Goal: Information Seeking & Learning: Find specific fact

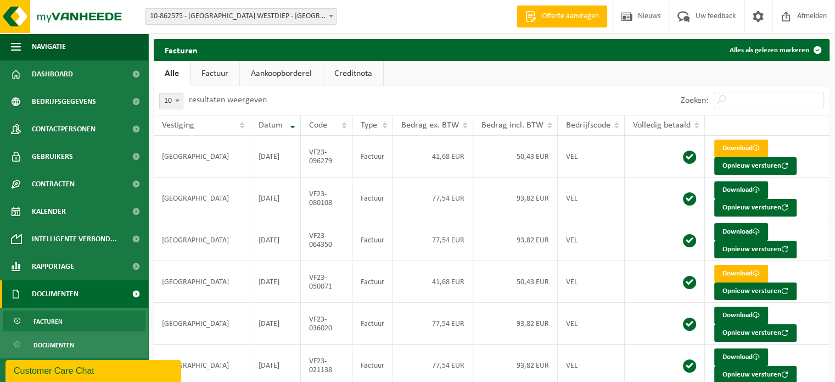
click at [60, 319] on span "Facturen" at bounding box center [48, 321] width 29 height 21
click at [211, 72] on link "Factuur" at bounding box center [215, 73] width 49 height 25
click at [294, 125] on th "Datum" at bounding box center [275, 125] width 51 height 21
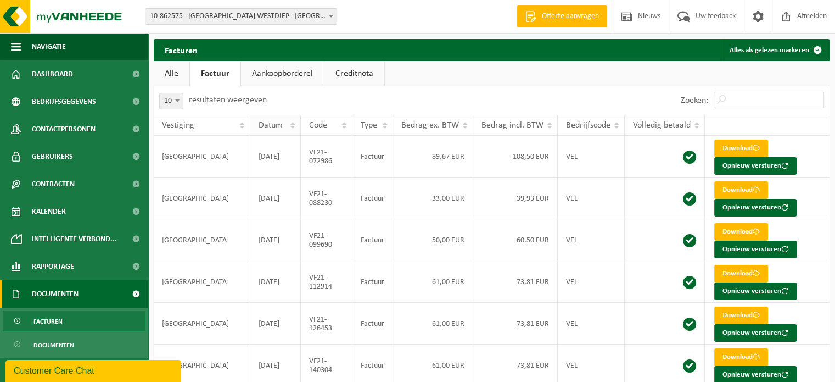
click at [294, 125] on th "Datum" at bounding box center [275, 125] width 51 height 21
click at [271, 126] on span "Datum" at bounding box center [271, 125] width 24 height 9
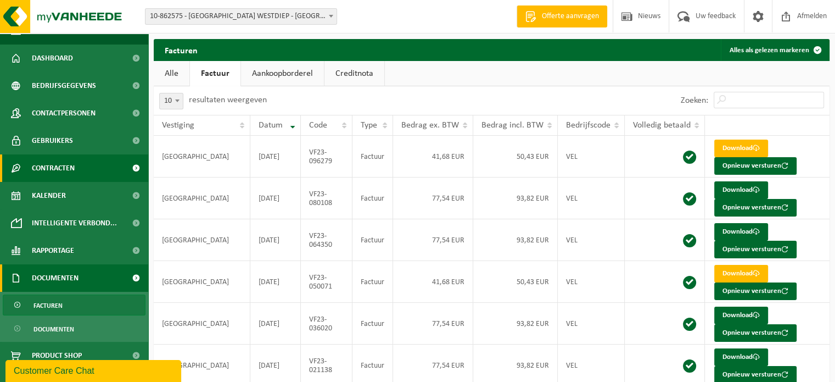
scroll to position [31, 0]
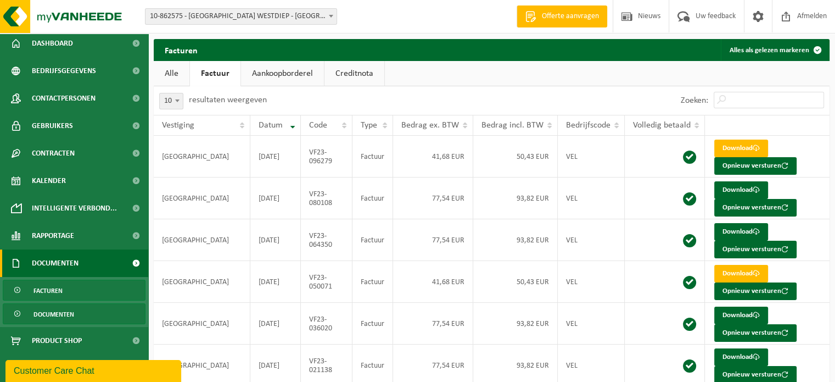
click at [62, 313] on span "Documenten" at bounding box center [54, 314] width 41 height 21
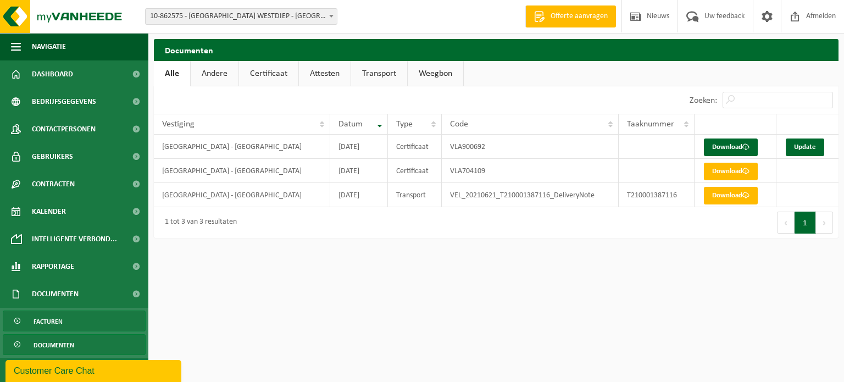
click at [45, 320] on span "Facturen" at bounding box center [48, 321] width 29 height 21
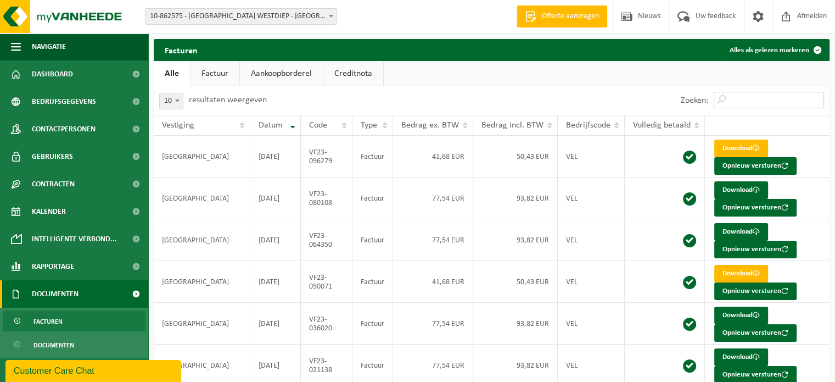
click at [732, 102] on input "Zoeken:" at bounding box center [769, 100] width 110 height 16
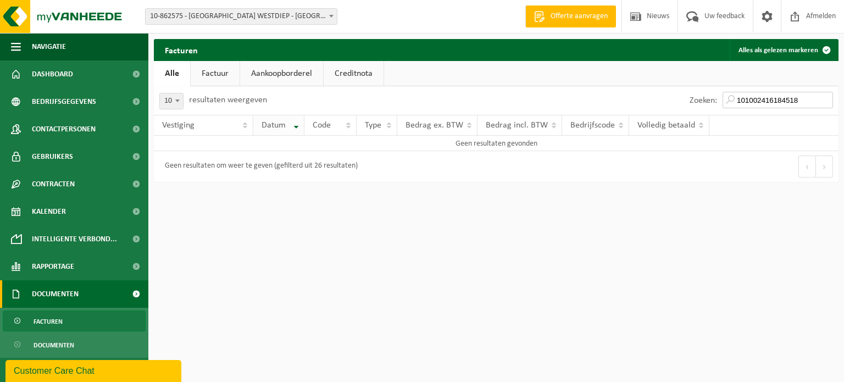
type input "101002416184518"
click at [296, 122] on th "Datum" at bounding box center [278, 125] width 51 height 21
click at [828, 101] on input "101002416184518" at bounding box center [777, 100] width 110 height 16
click at [822, 100] on input "101002416184518" at bounding box center [777, 100] width 110 height 16
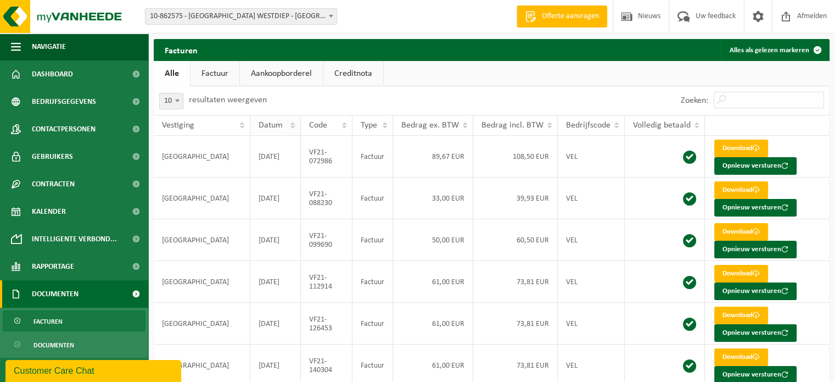
click at [275, 123] on span "Datum" at bounding box center [271, 125] width 24 height 9
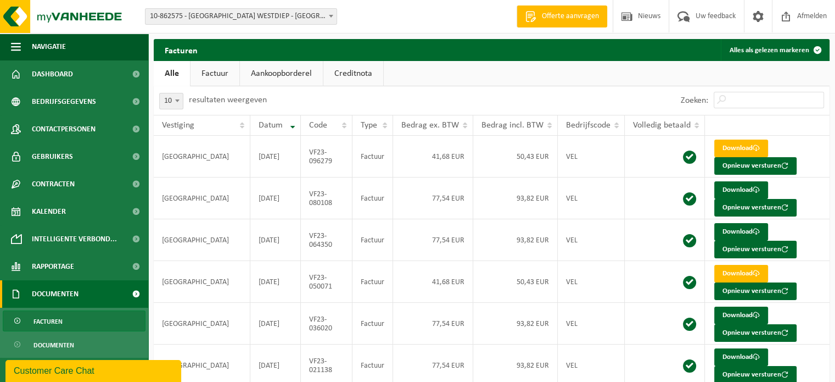
click at [331, 16] on b at bounding box center [331, 16] width 4 height 3
click at [757, 15] on span at bounding box center [758, 16] width 16 height 32
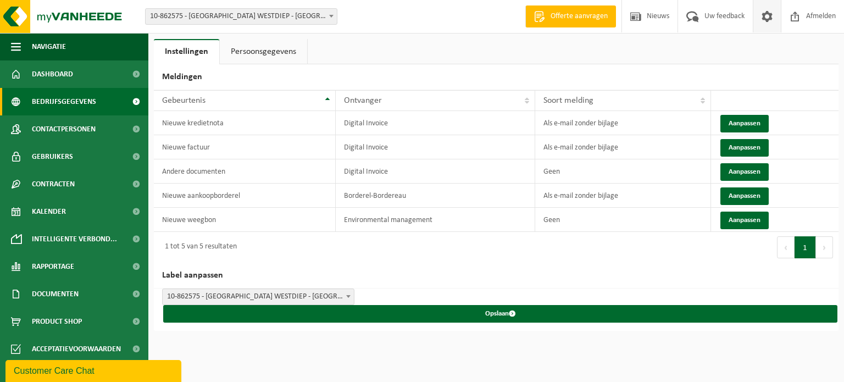
click at [82, 99] on span "Bedrijfsgegevens" at bounding box center [64, 101] width 64 height 27
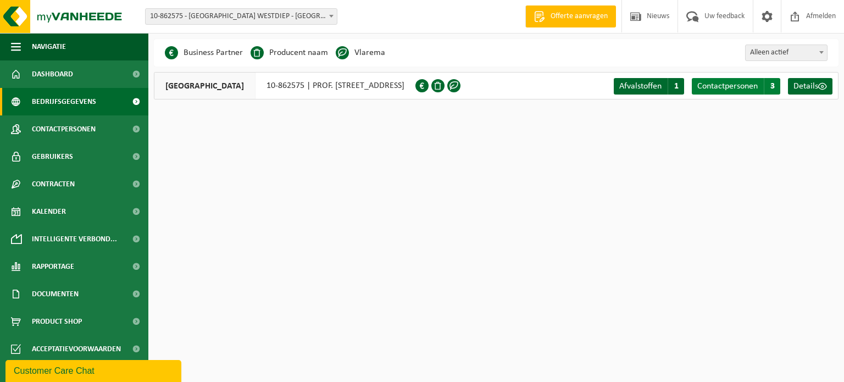
click at [747, 88] on span "Contactpersonen" at bounding box center [727, 86] width 60 height 9
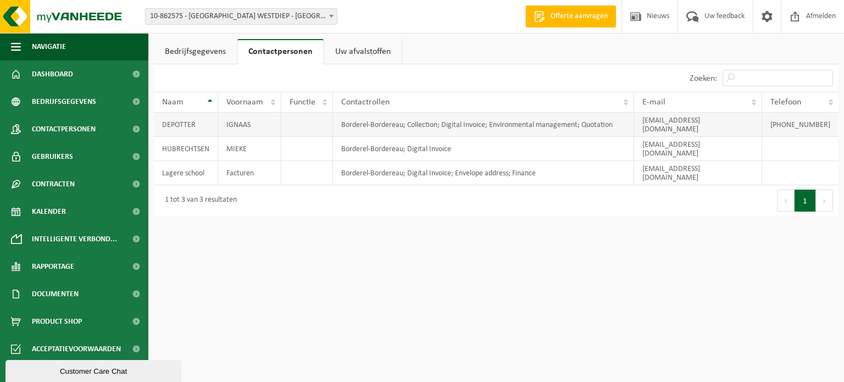
click at [264, 120] on td "IGNAAS" at bounding box center [249, 125] width 63 height 24
